Goal: Information Seeking & Learning: Learn about a topic

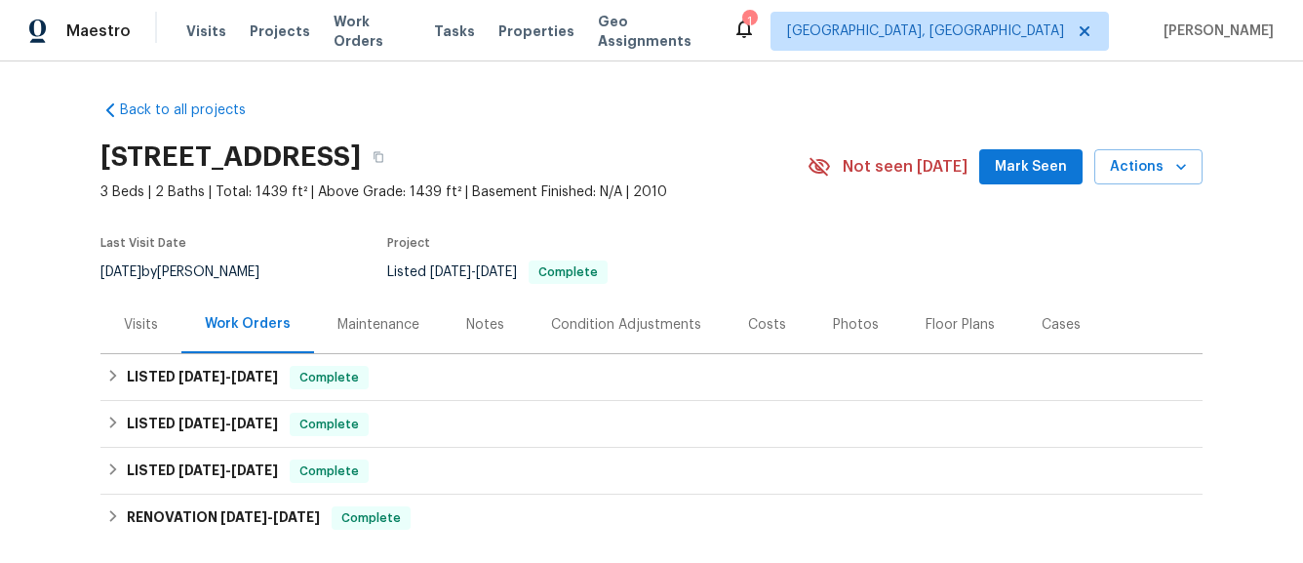
click at [479, 318] on div "Notes" at bounding box center [485, 325] width 38 height 20
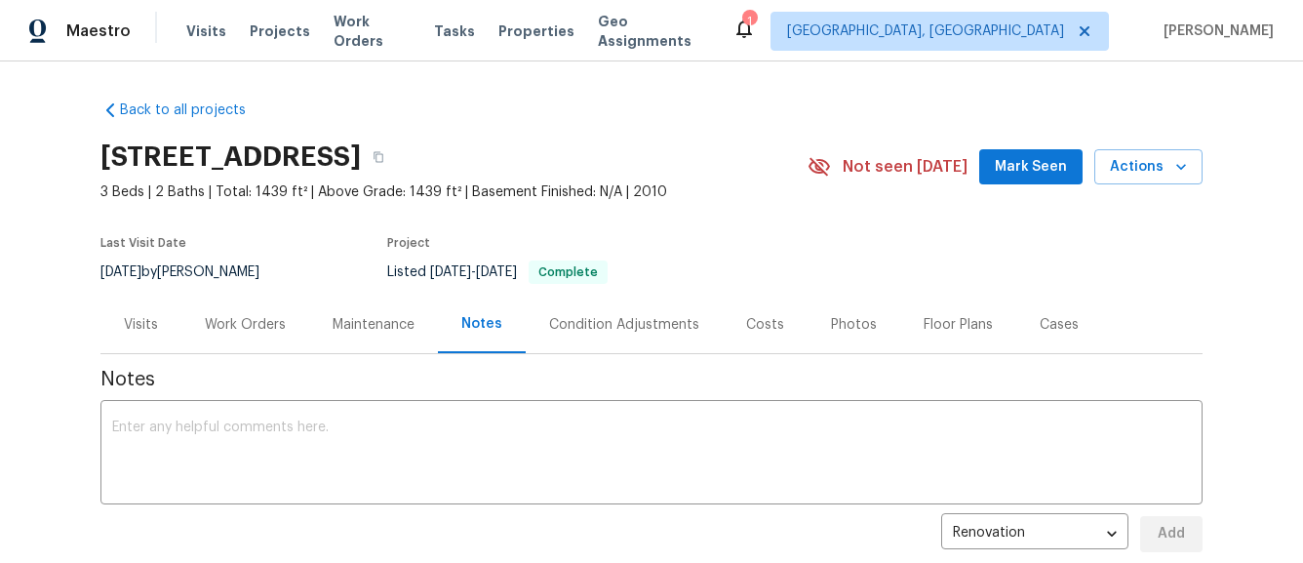
click at [165, 331] on div "Visits" at bounding box center [140, 325] width 81 height 58
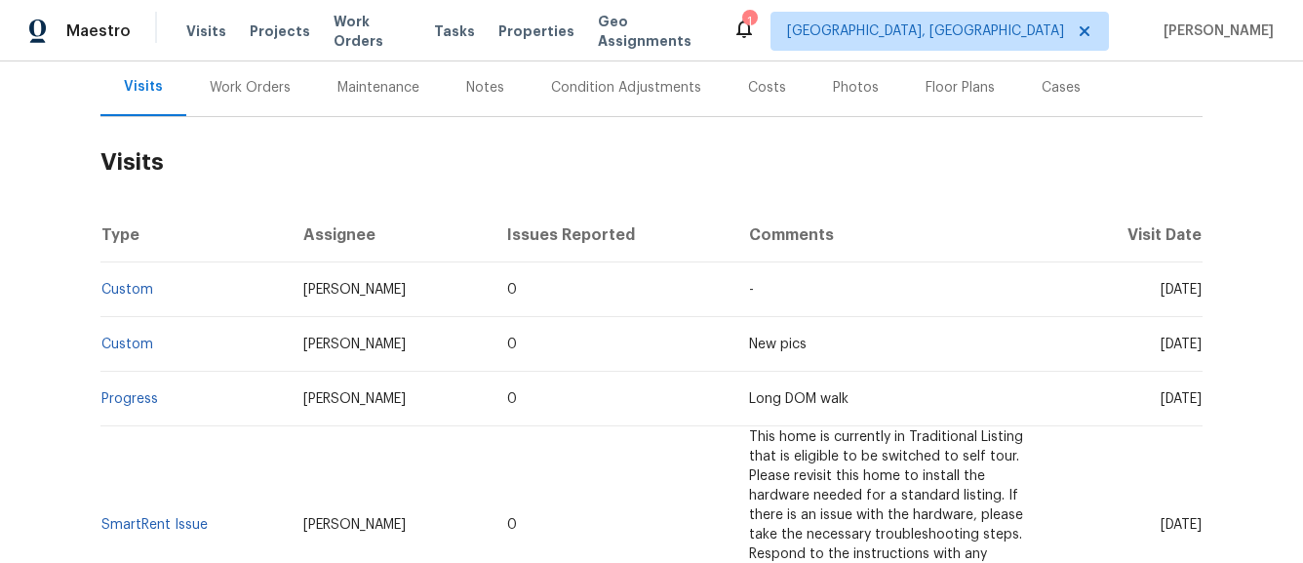
scroll to position [240, 0]
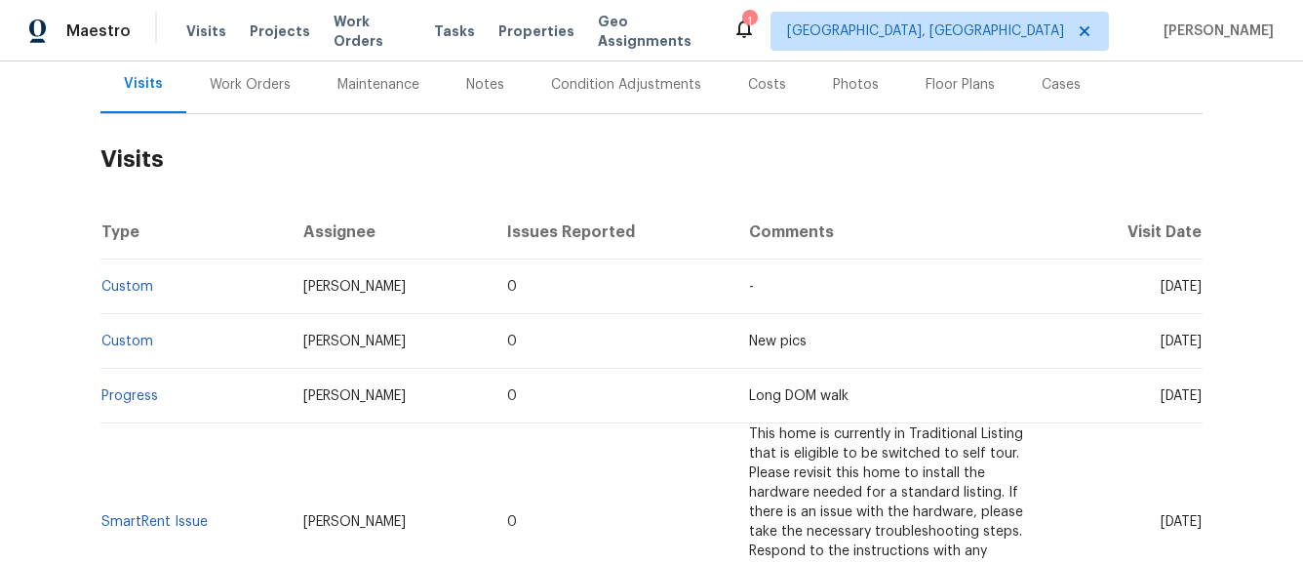
click at [277, 87] on div "Work Orders" at bounding box center [250, 85] width 81 height 20
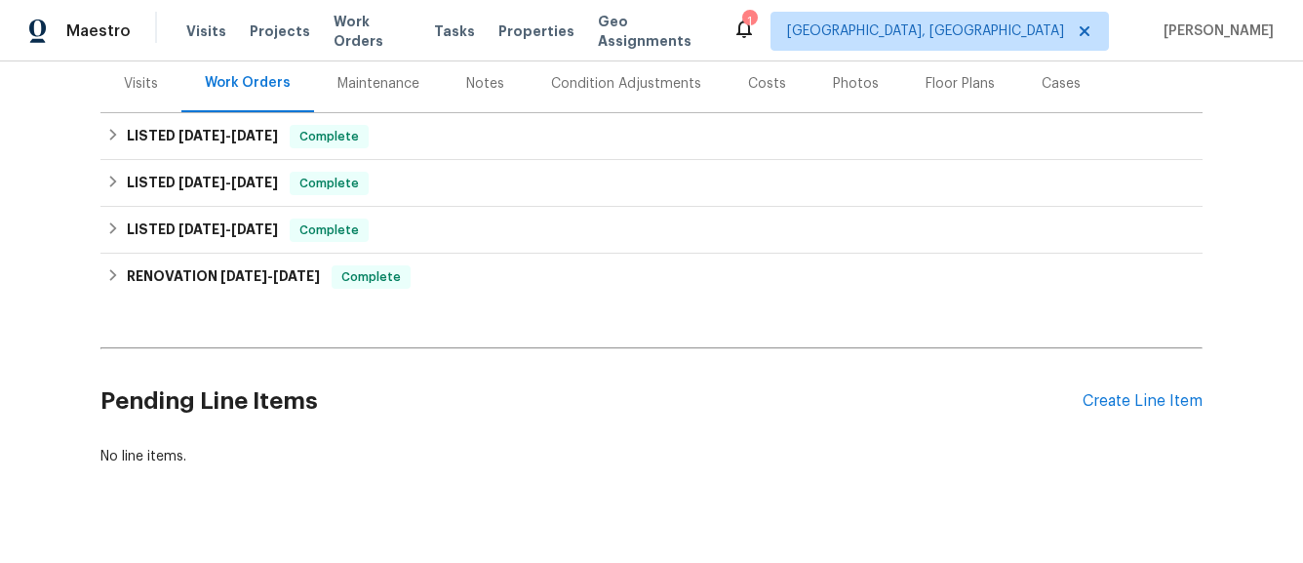
scroll to position [178, 0]
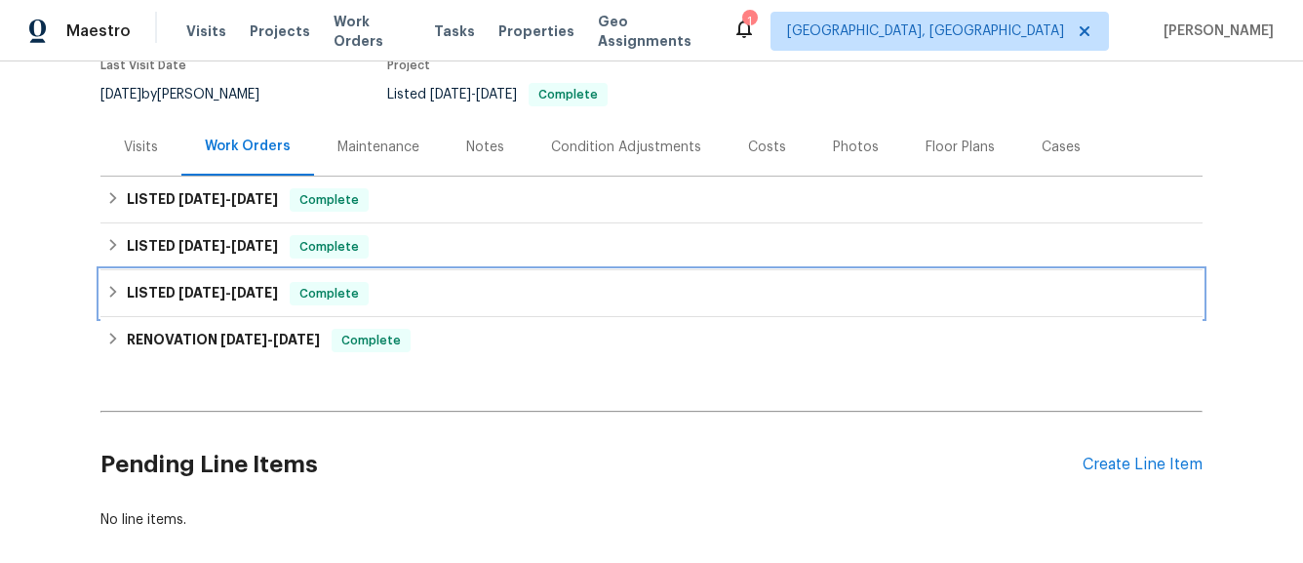
click at [117, 288] on icon at bounding box center [113, 292] width 14 height 14
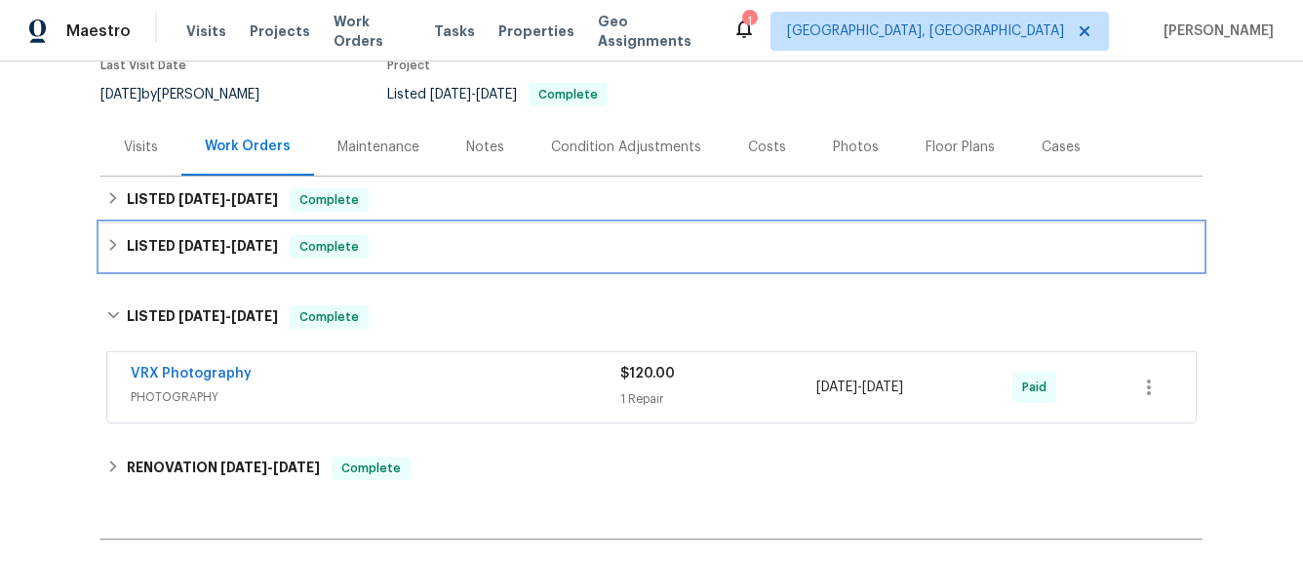
click at [116, 235] on div "LISTED [DATE] - [DATE] Complete" at bounding box center [651, 246] width 1091 height 23
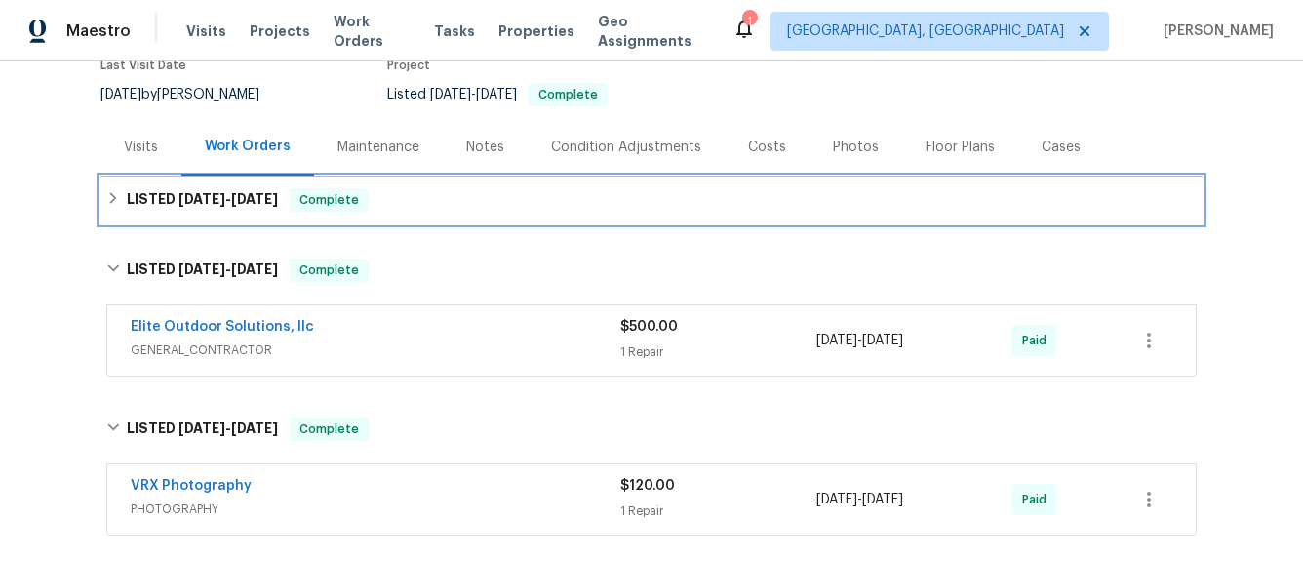
click at [115, 203] on icon at bounding box center [113, 198] width 14 height 14
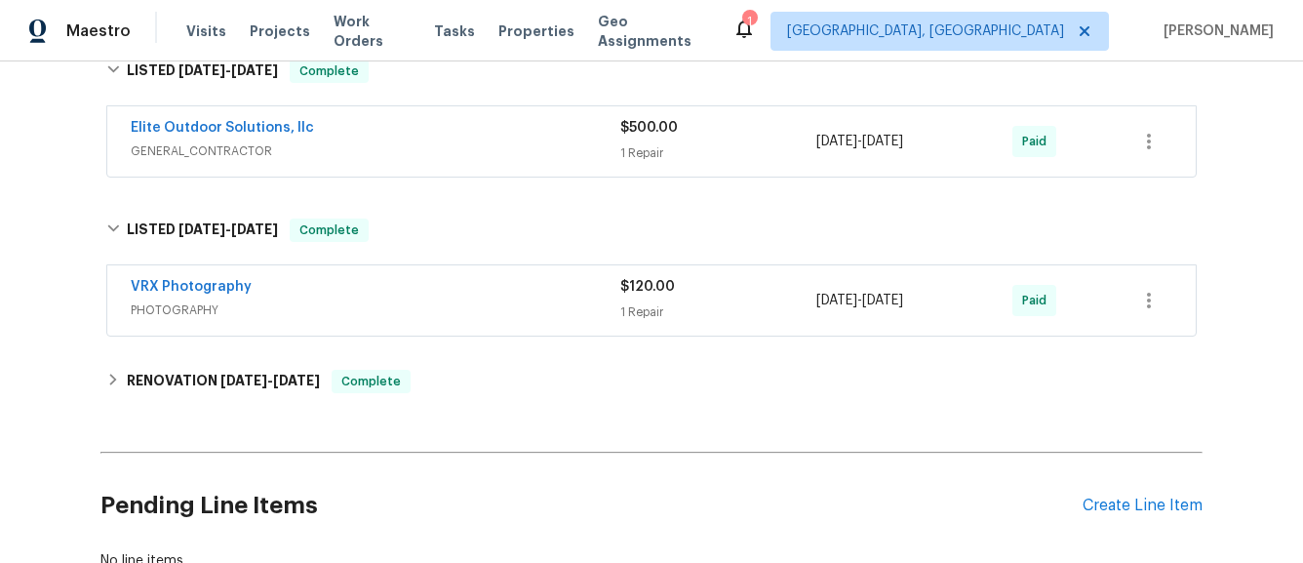
scroll to position [583, 0]
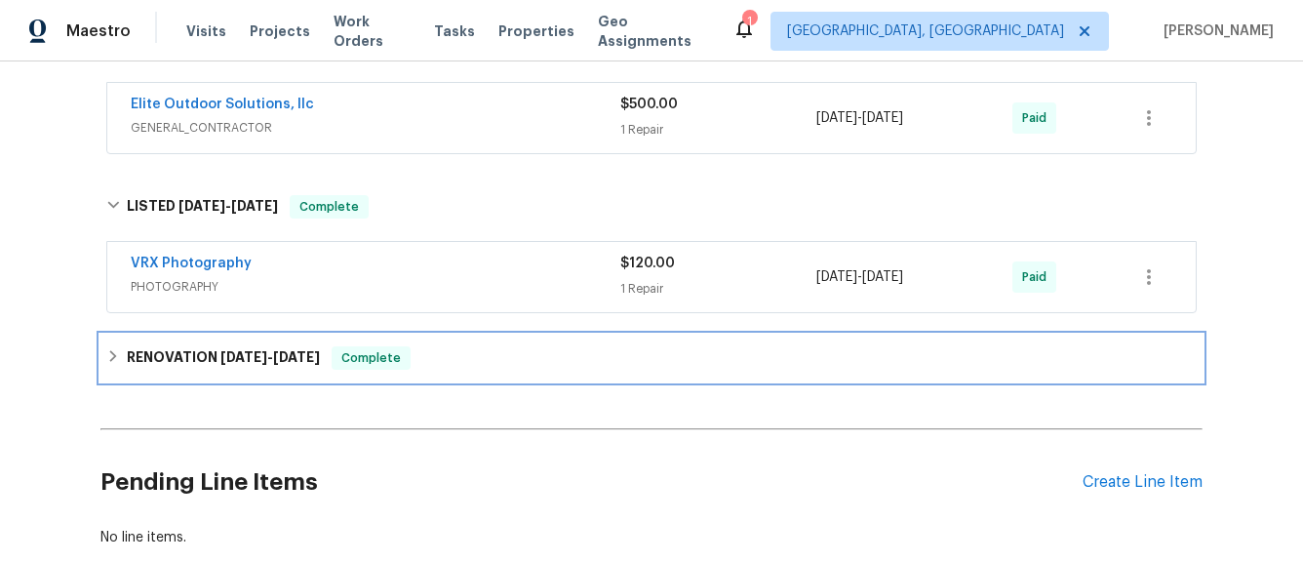
click at [122, 359] on div "RENOVATION [DATE] - [DATE] Complete" at bounding box center [651, 357] width 1091 height 23
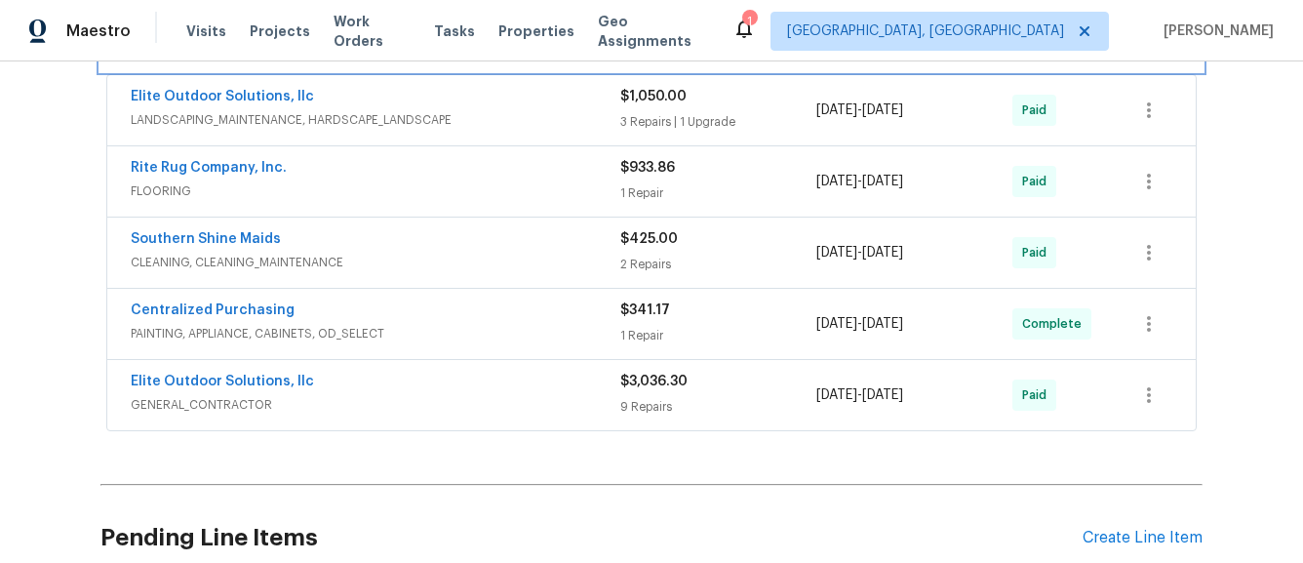
scroll to position [928, 0]
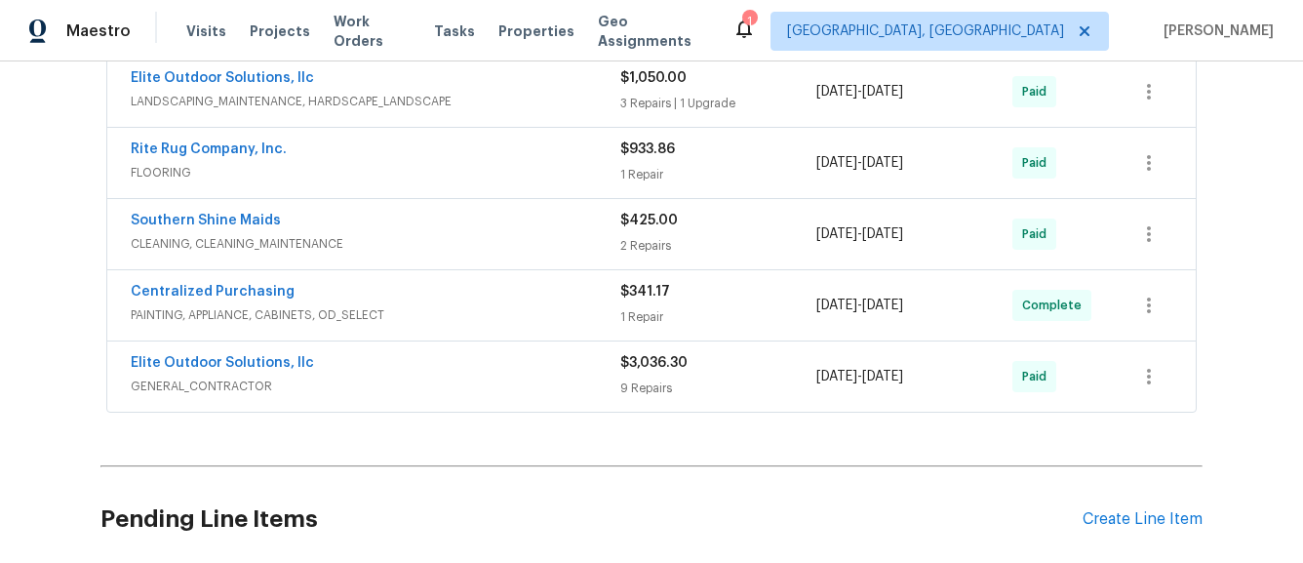
click at [565, 365] on div "Elite Outdoor Solutions, llc" at bounding box center [376, 364] width 490 height 23
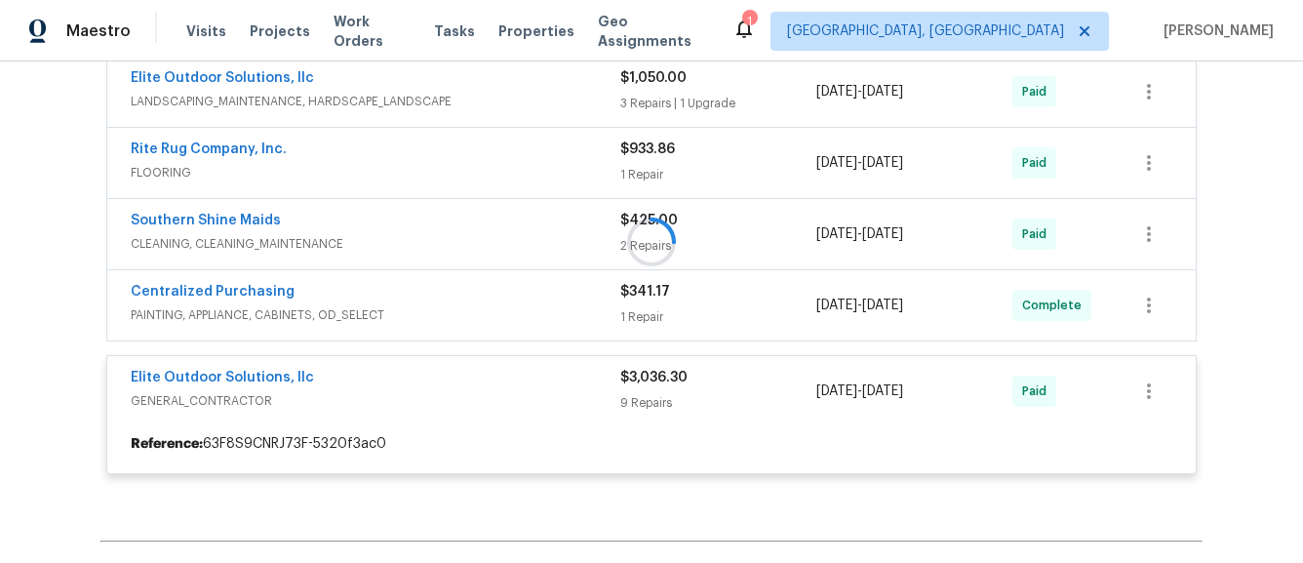
click at [561, 319] on div at bounding box center [651, 241] width 1102 height 503
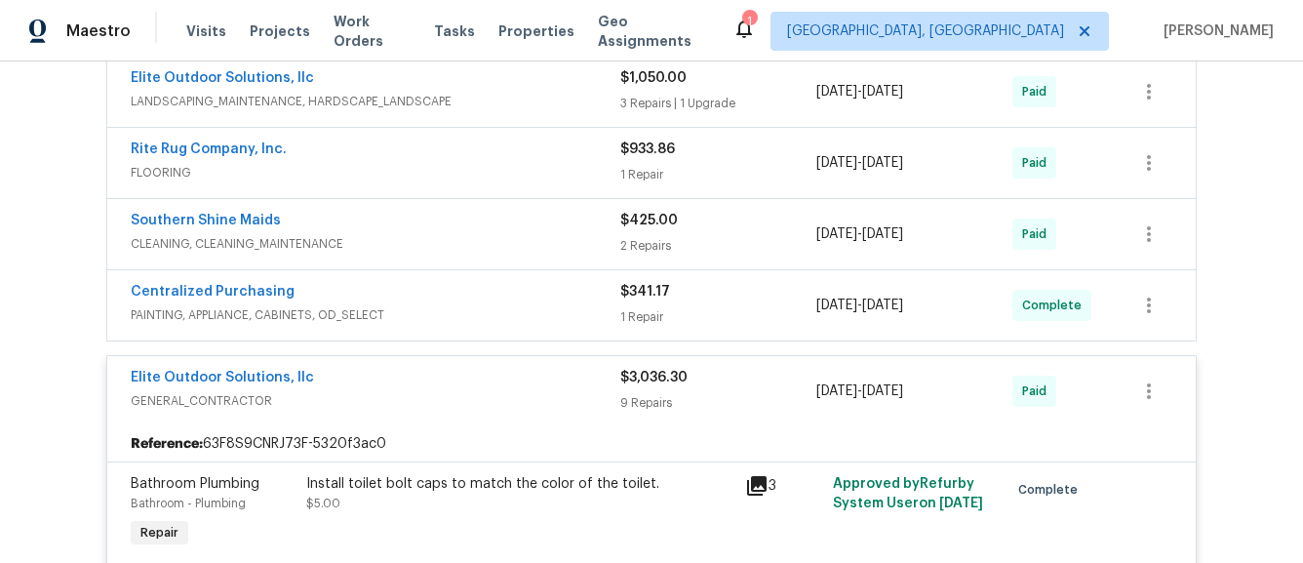
click at [561, 319] on span "PAINTING, APPLIANCE, CABINETS, OD_SELECT" at bounding box center [376, 315] width 490 height 20
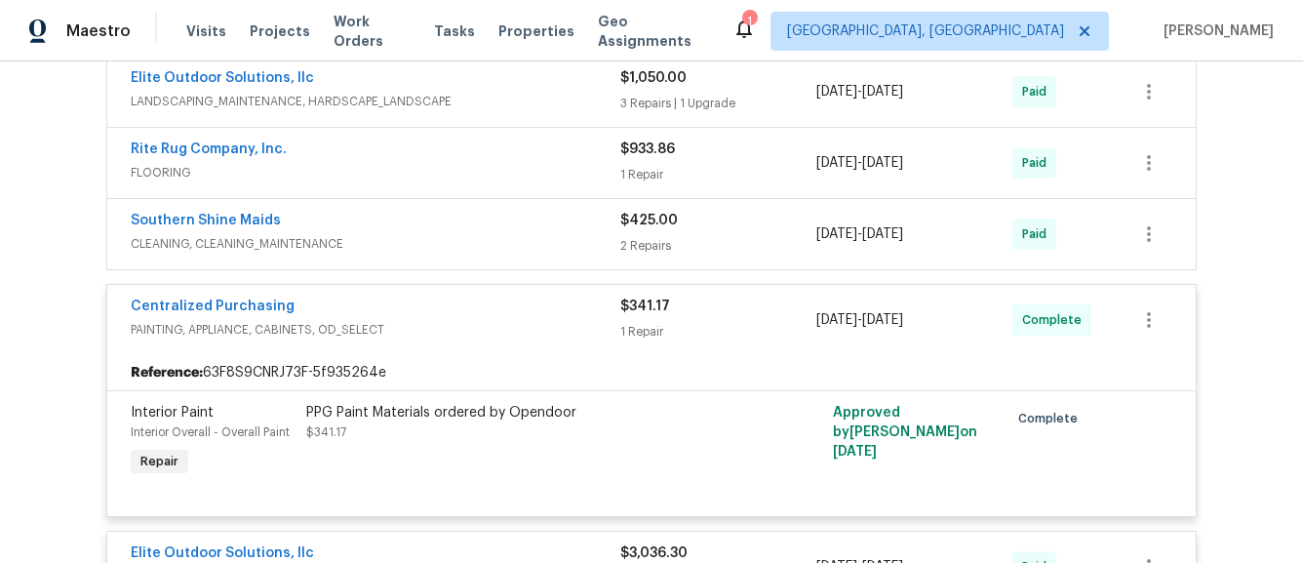
click at [563, 246] on span "CLEANING, CLEANING_MAINTENANCE" at bounding box center [376, 244] width 490 height 20
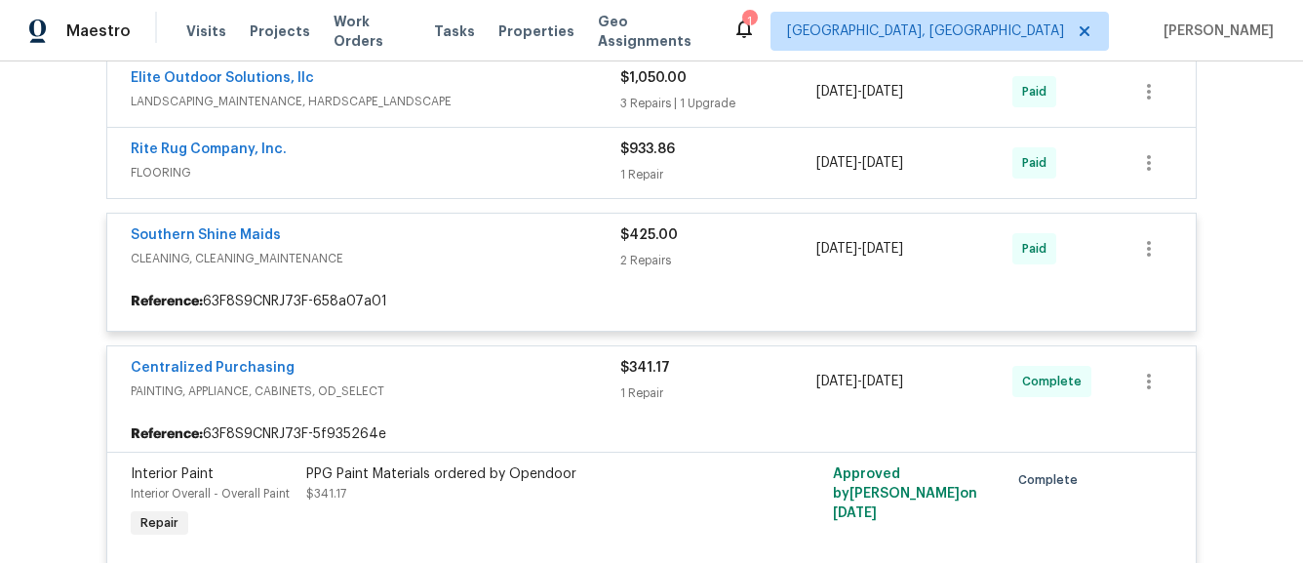
scroll to position [830, 0]
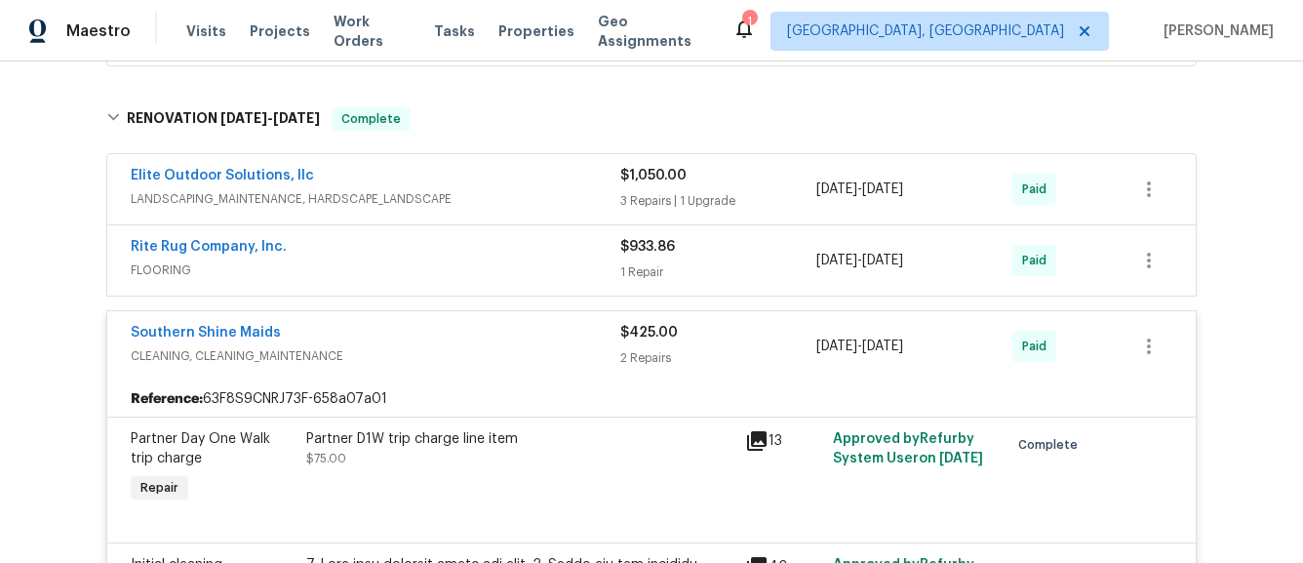
click at [552, 277] on span "FLOORING" at bounding box center [376, 270] width 490 height 20
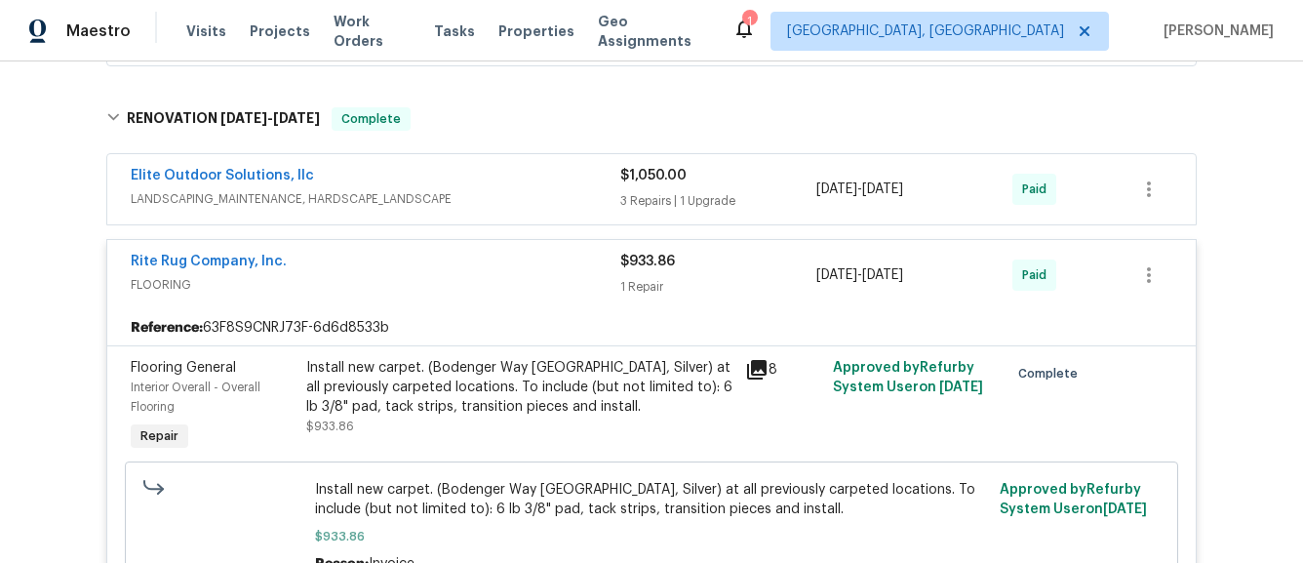
click at [564, 204] on span "LANDSCAPING_MAINTENANCE, HARDSCAPE_LANDSCAPE" at bounding box center [376, 199] width 490 height 20
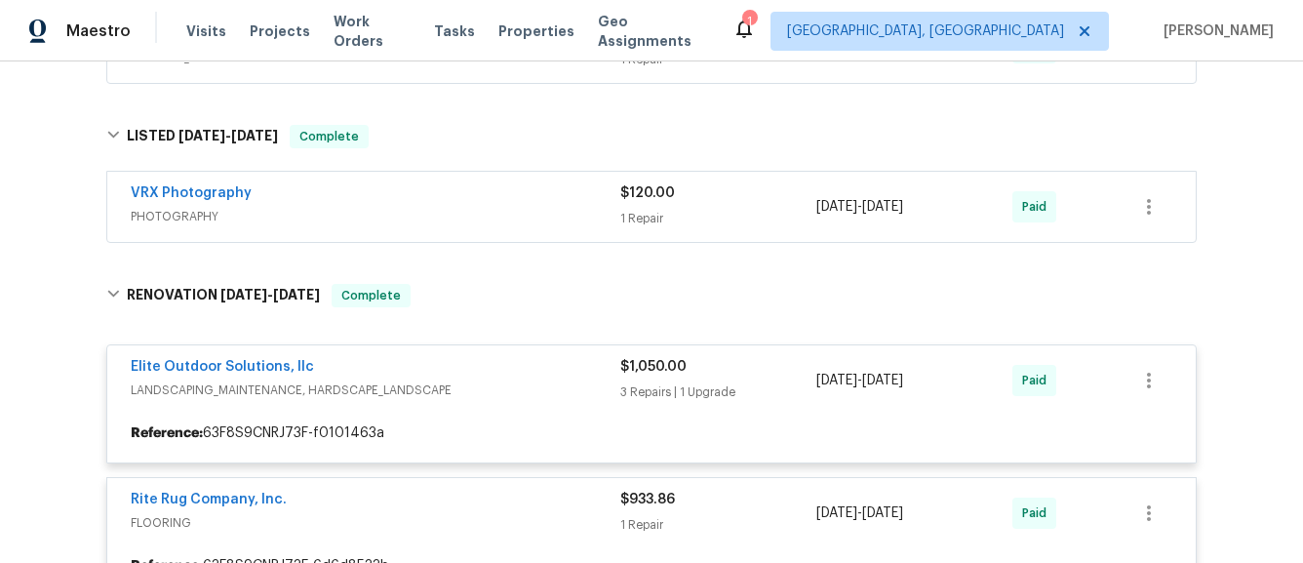
scroll to position [565, 0]
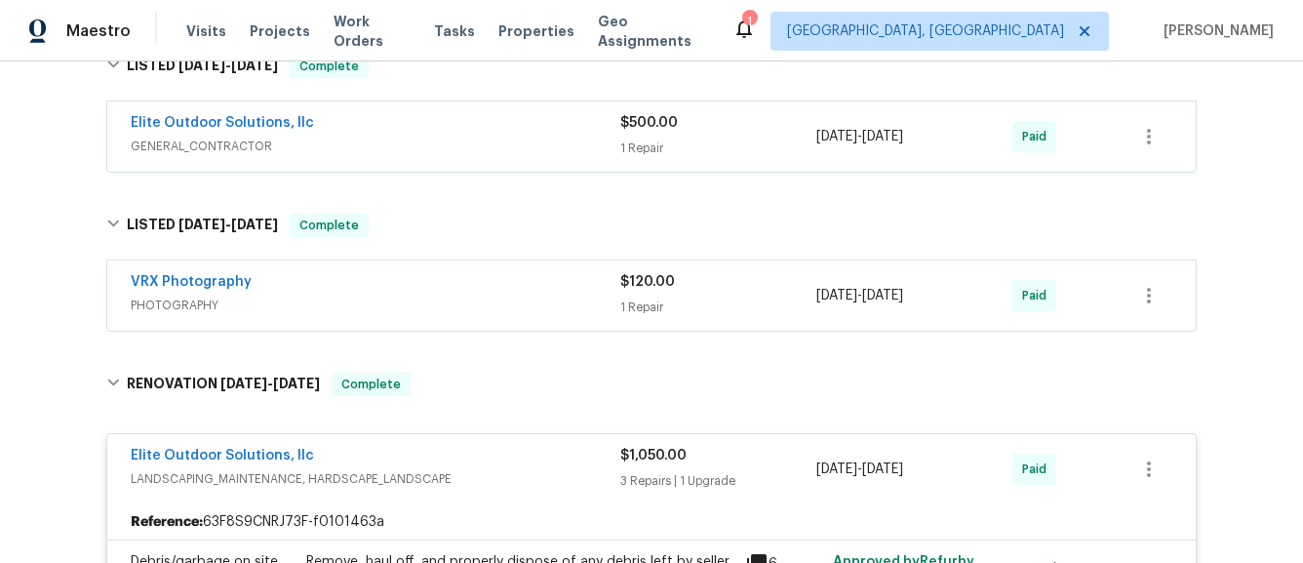
click at [562, 150] on span "GENERAL_CONTRACTOR" at bounding box center [376, 147] width 490 height 20
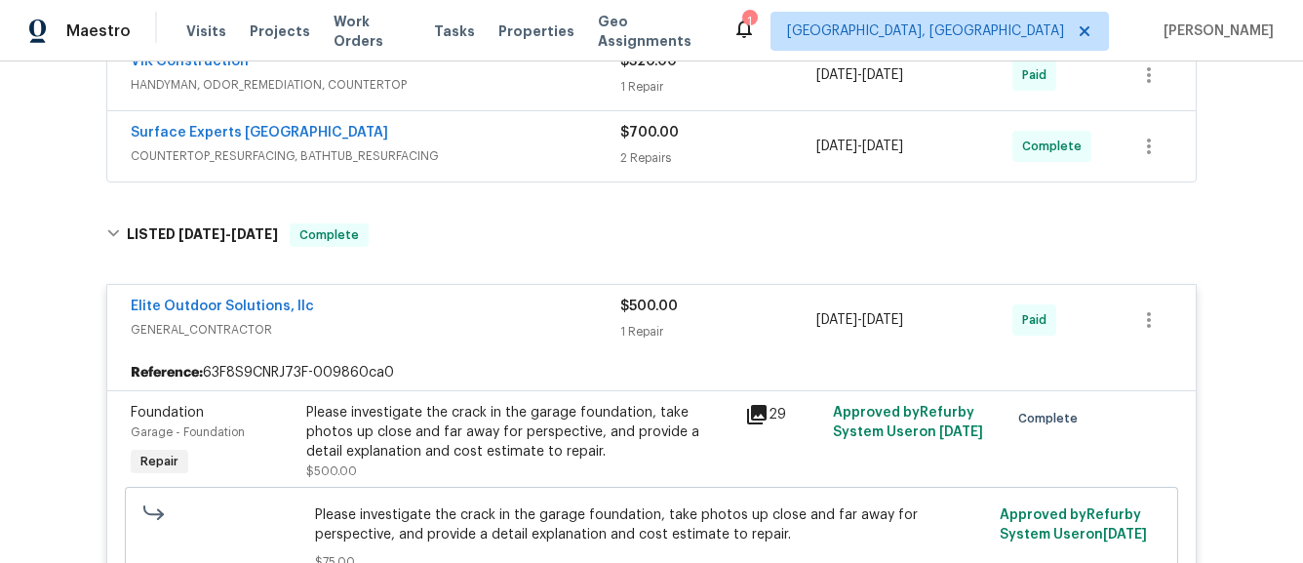
click at [552, 174] on div "Surface Experts Greenville COUNTERTOP_RESURFACING, BATHTUB_RESURFACING $700.00 …" at bounding box center [651, 146] width 1089 height 70
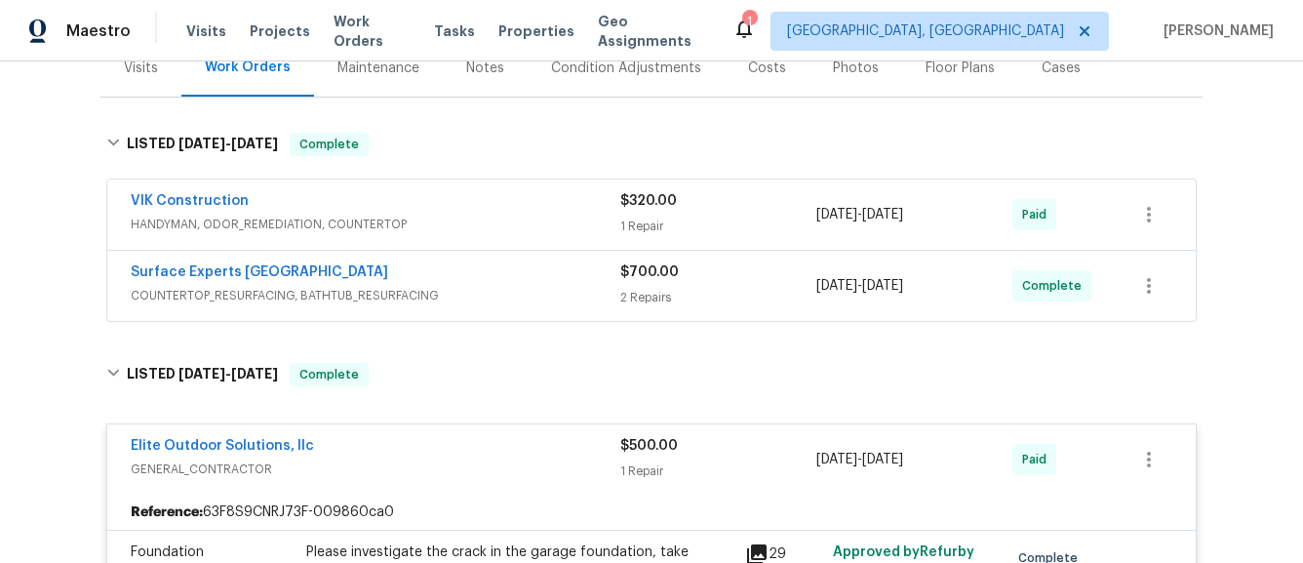
scroll to position [234, 0]
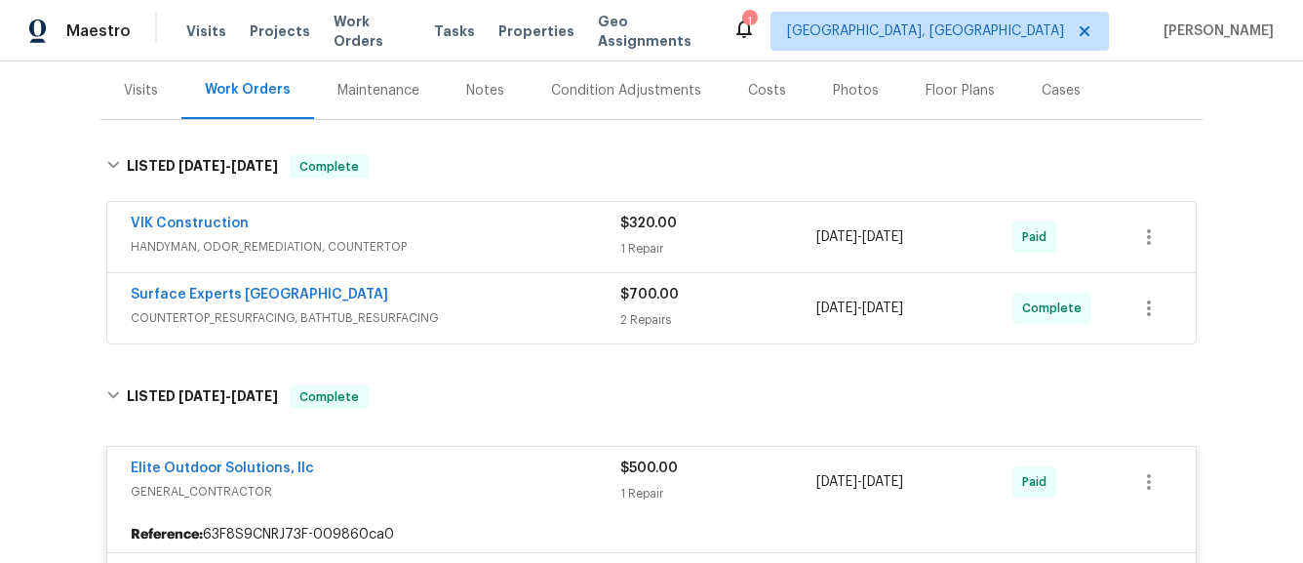
click at [541, 315] on span "COUNTERTOP_RESURFACING, BATHTUB_RESURFACING" at bounding box center [376, 318] width 490 height 20
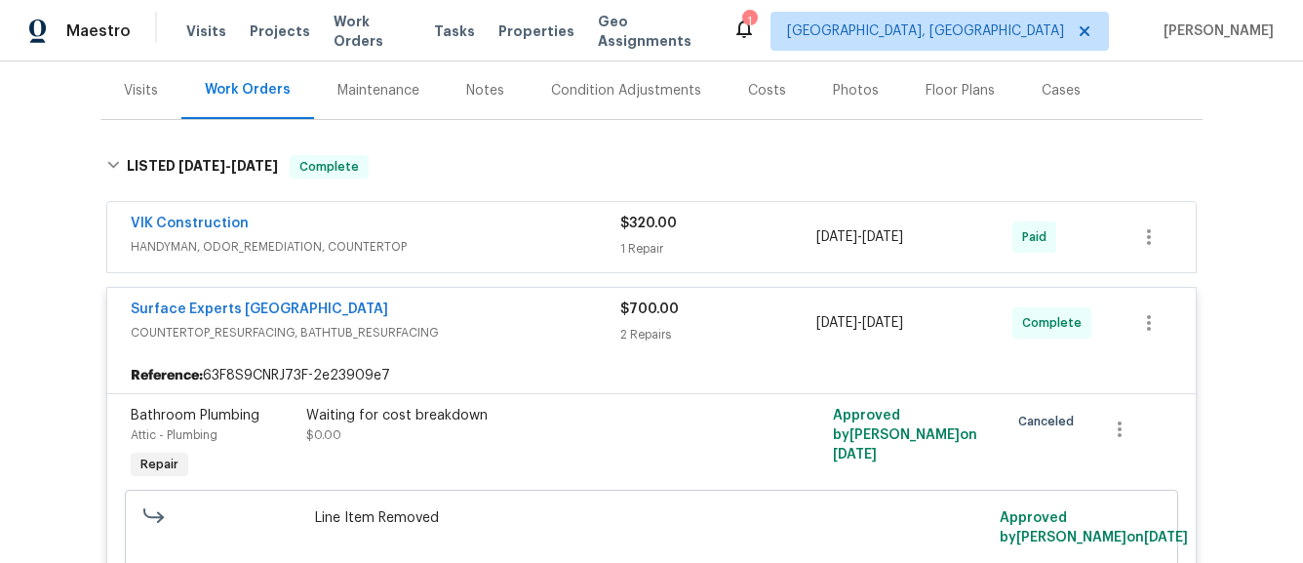
click at [576, 240] on span "HANDYMAN, ODOR_REMEDIATION, COUNTERTOP" at bounding box center [376, 247] width 490 height 20
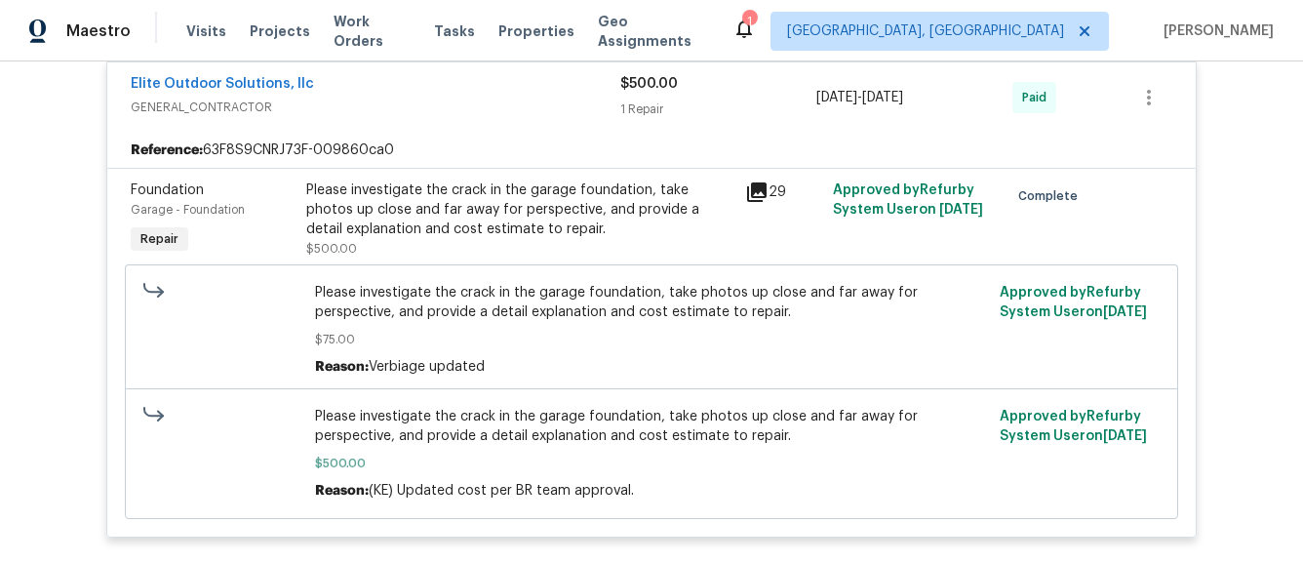
scroll to position [1391, 0]
click at [753, 191] on icon at bounding box center [757, 193] width 20 height 20
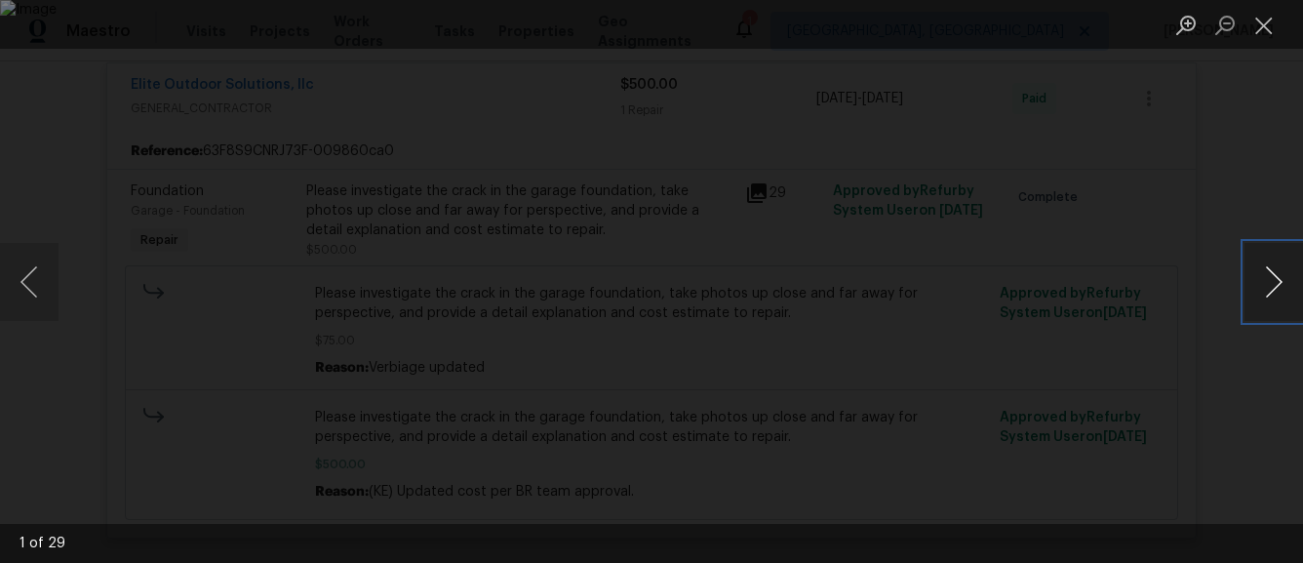
click at [1260, 276] on button "Next image" at bounding box center [1274, 282] width 59 height 78
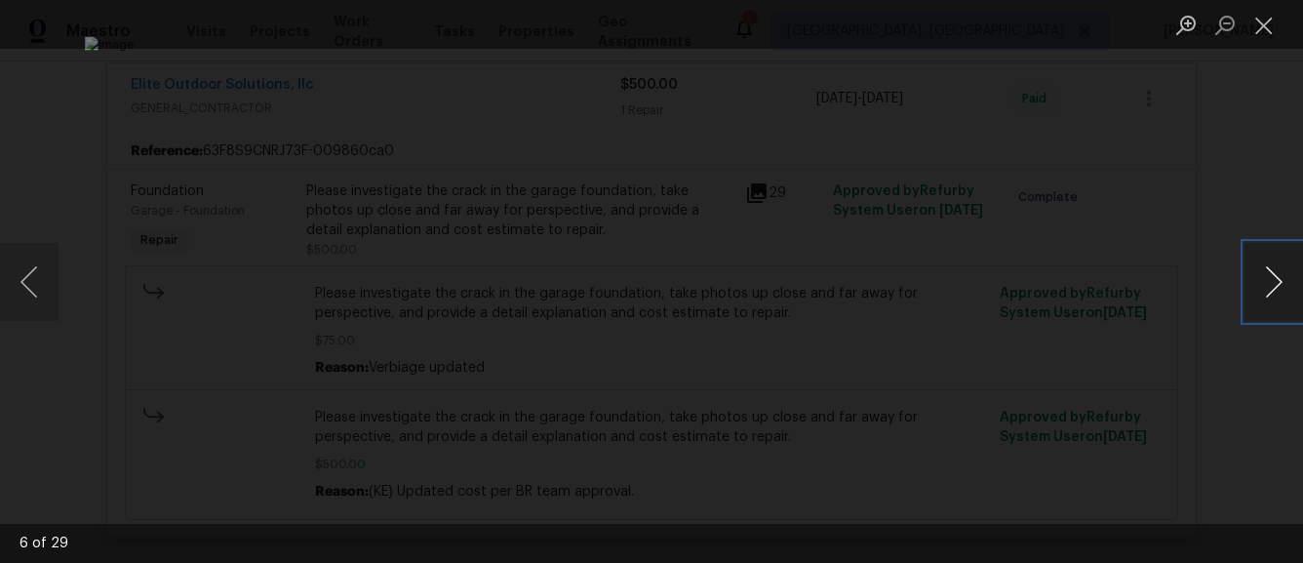
click at [1260, 276] on button "Next image" at bounding box center [1274, 282] width 59 height 78
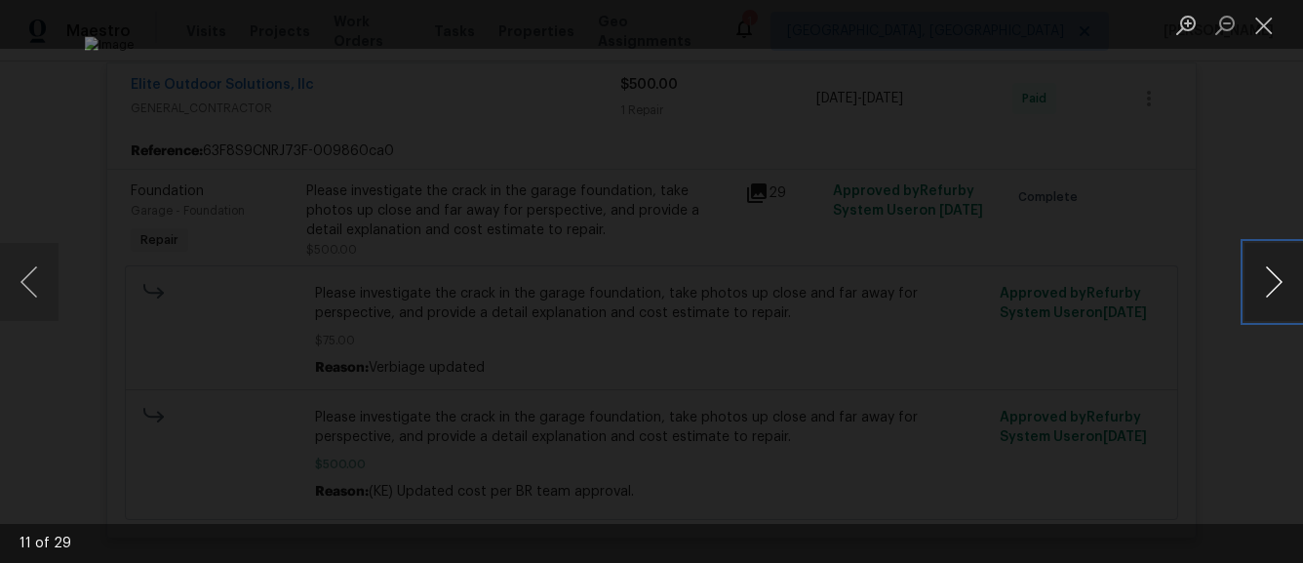
click at [1260, 276] on button "Next image" at bounding box center [1274, 282] width 59 height 78
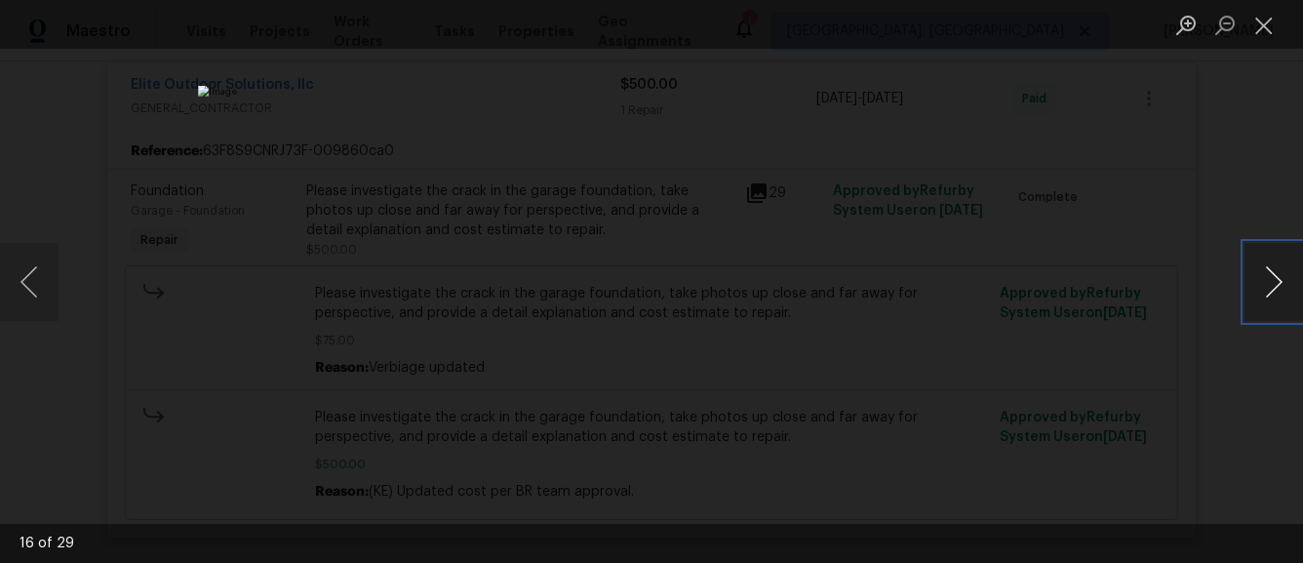
click at [1260, 276] on button "Next image" at bounding box center [1274, 282] width 59 height 78
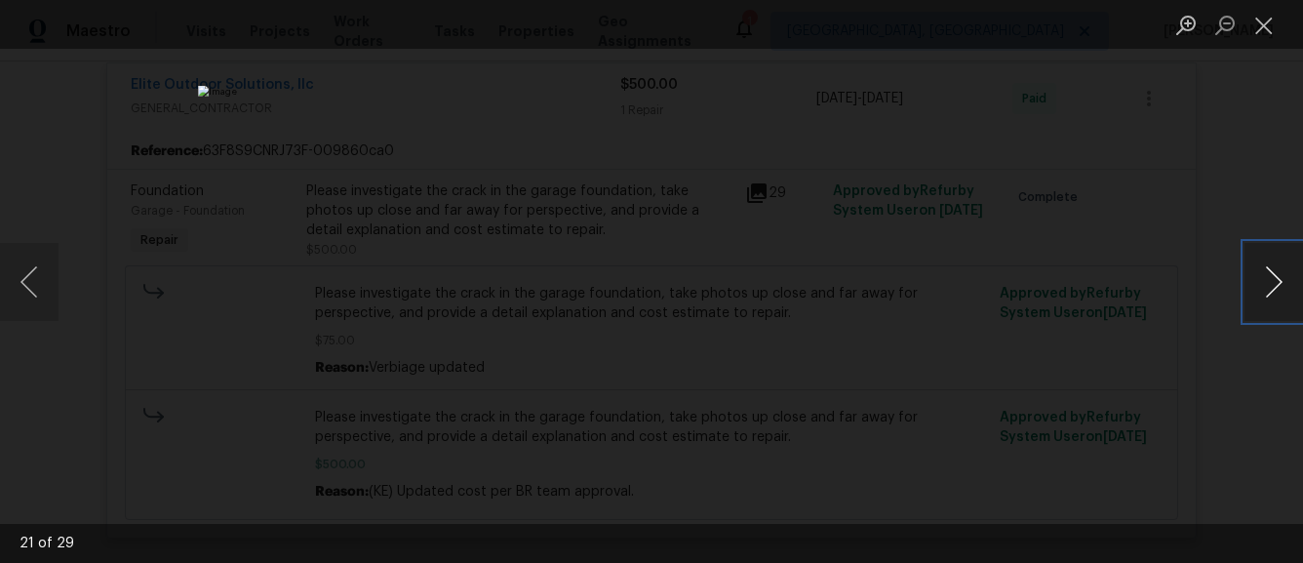
click at [1260, 276] on button "Next image" at bounding box center [1274, 282] width 59 height 78
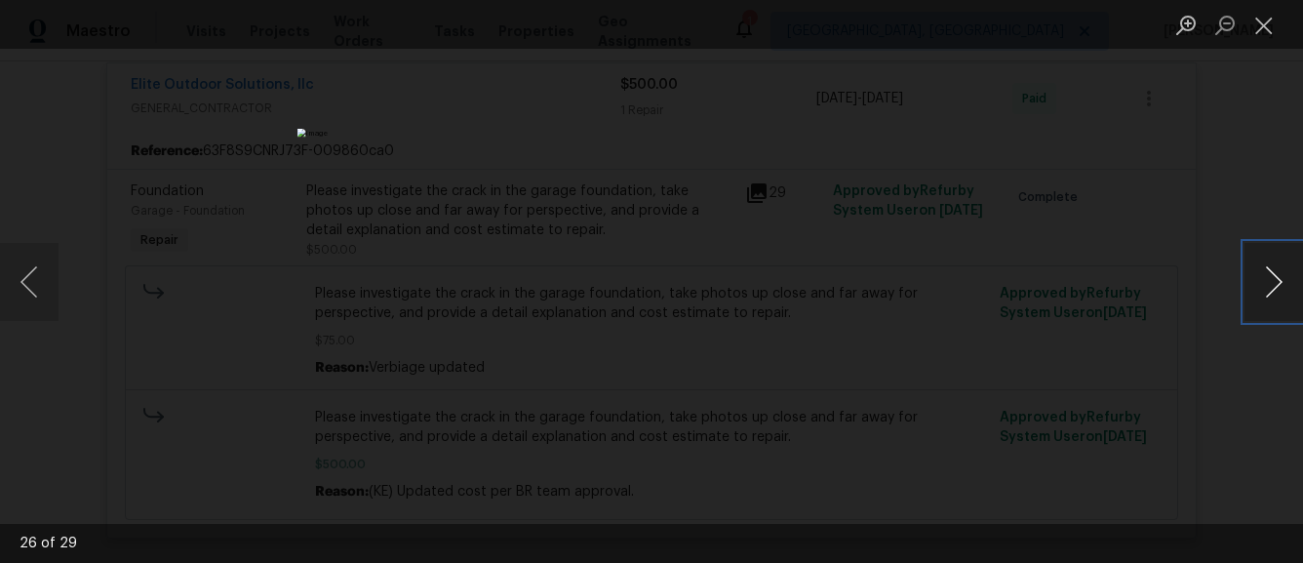
click at [1260, 276] on button "Next image" at bounding box center [1274, 282] width 59 height 78
click at [1077, 148] on div "Lightbox" at bounding box center [651, 281] width 1303 height 563
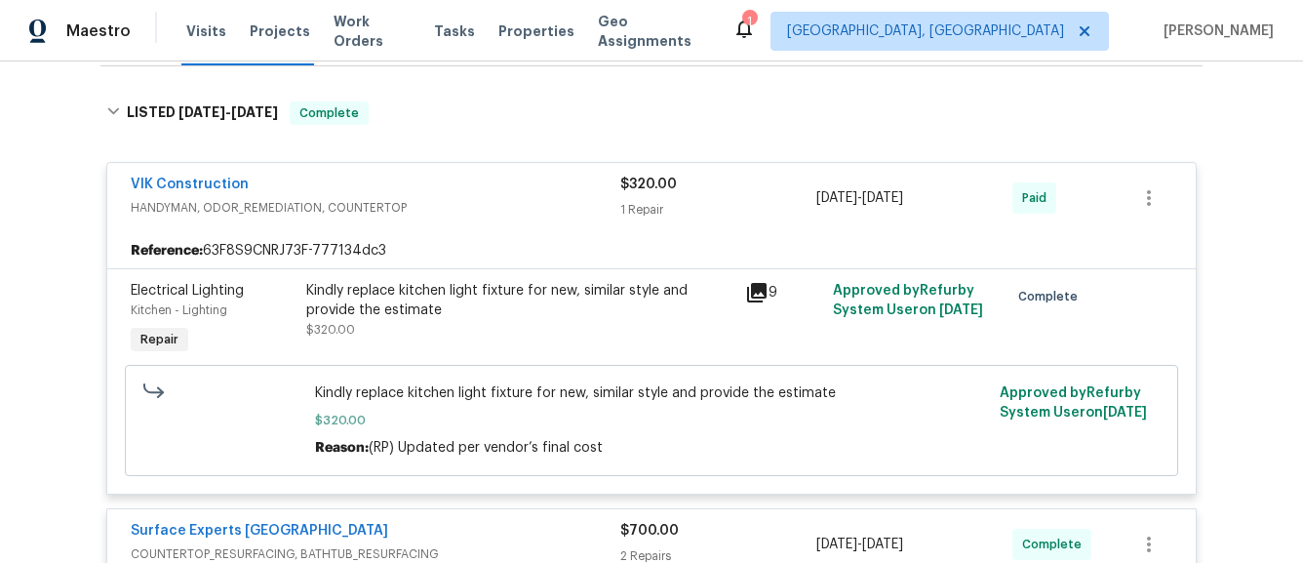
scroll to position [0, 0]
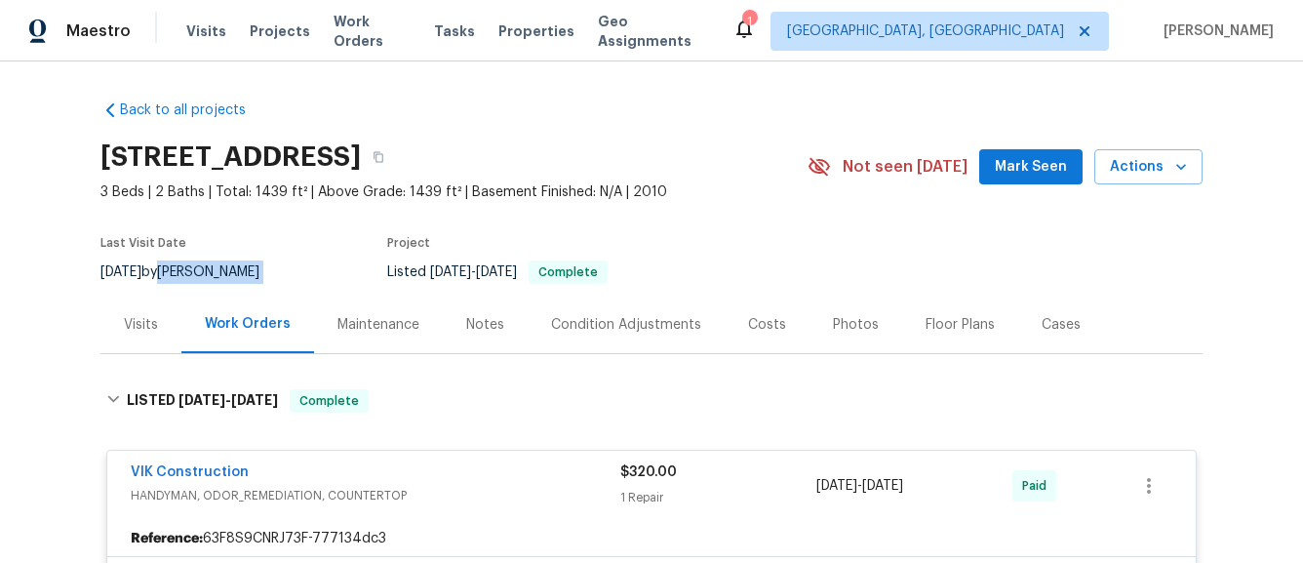
drag, startPoint x: 306, startPoint y: 271, endPoint x: 189, endPoint y: 273, distance: 117.1
click at [189, 273] on div "[DATE] by [PERSON_NAME]" at bounding box center [191, 271] width 182 height 23
copy div "[PERSON_NAME]"
